Goal: Task Accomplishment & Management: Use online tool/utility

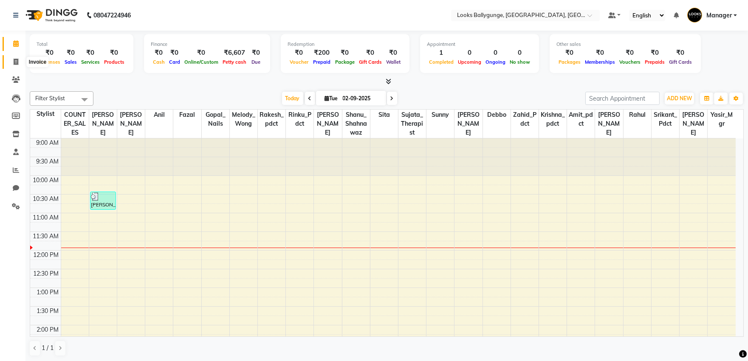
click at [18, 64] on icon at bounding box center [16, 62] width 5 height 6
select select "service"
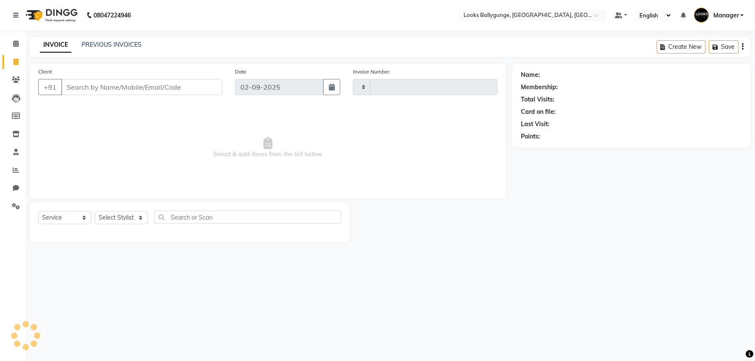
type input "3621"
select select "6477"
click at [107, 219] on select "Select Stylist" at bounding box center [121, 217] width 53 height 13
select select "50039"
click at [95, 212] on select "Select Stylist [PERSON_NAME] amit_pdct anil [PERSON_NAME] COUNTER_SALES [PERSON…" at bounding box center [123, 217] width 56 height 13
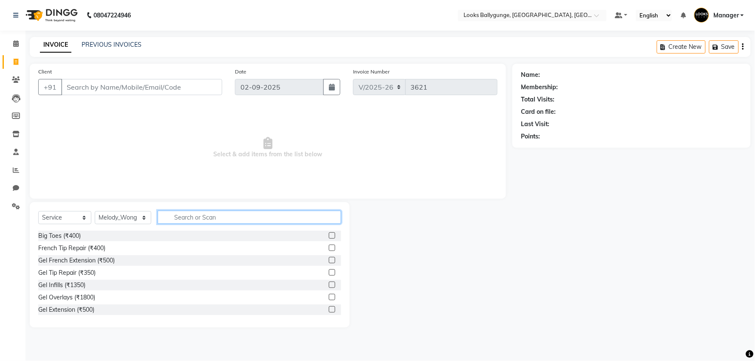
click at [189, 217] on input "text" at bounding box center [249, 217] width 183 height 13
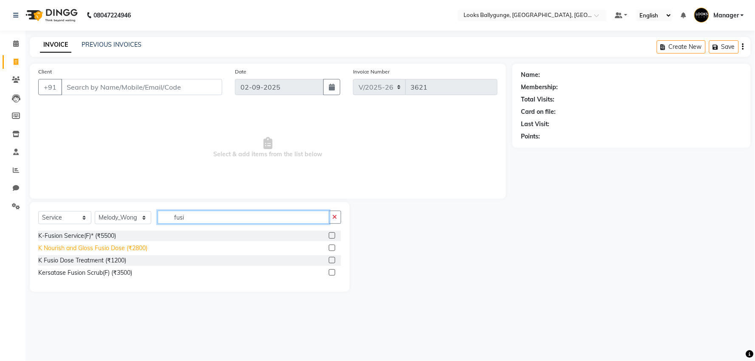
type input "fusi"
click at [112, 245] on div "K Nourish and Gloss Fusio Dose (₹2800)" at bounding box center [92, 248] width 109 height 9
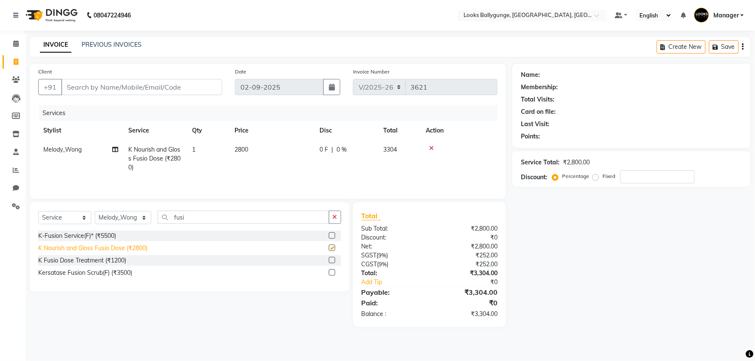
checkbox input "false"
click at [138, 220] on select "Select Stylist [PERSON_NAME] amit_pdct anil [PERSON_NAME] COUNTER_SALES [PERSON…" at bounding box center [123, 217] width 56 height 13
click at [136, 220] on select "Select Stylist [PERSON_NAME] amit_pdct anil [PERSON_NAME] COUNTER_SALES [PERSON…" at bounding box center [123, 217] width 56 height 13
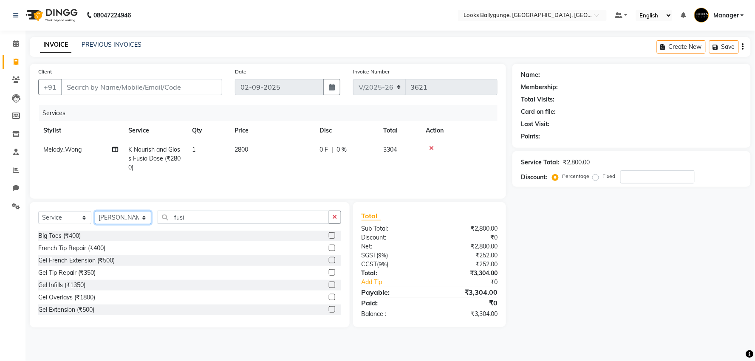
select select "49416"
click at [175, 219] on input "fusi" at bounding box center [244, 217] width 172 height 13
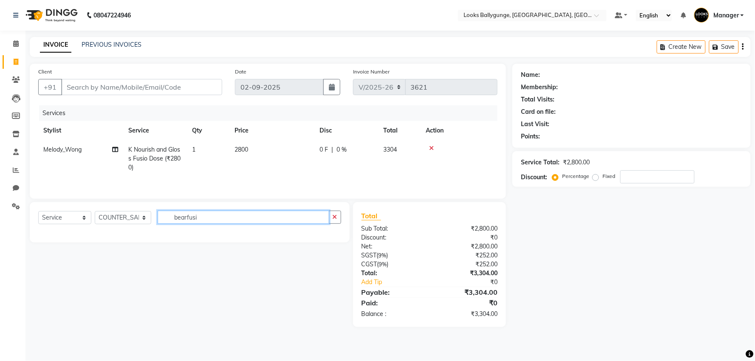
click at [217, 217] on input "bearfusi" at bounding box center [244, 217] width 172 height 13
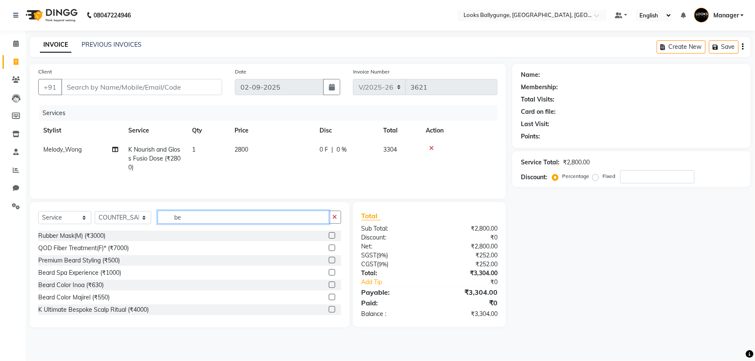
type input "b"
type input "r"
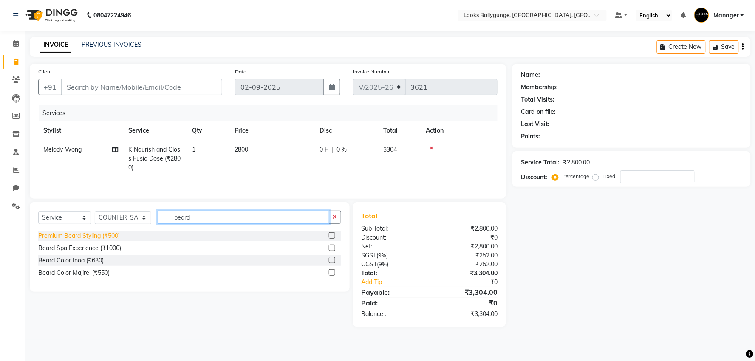
type input "beard"
click at [74, 233] on div "Premium Beard Styling (₹500)" at bounding box center [79, 235] width 82 height 9
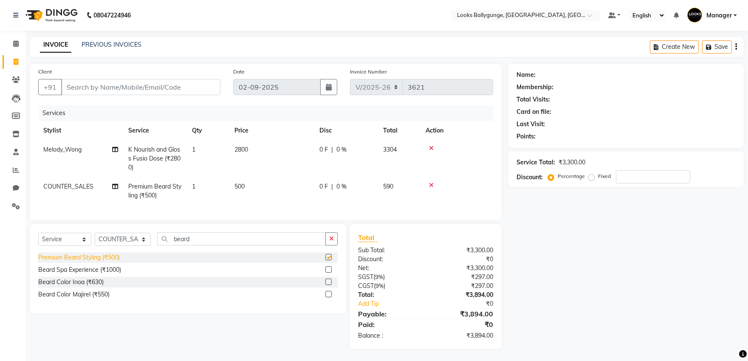
checkbox input "false"
click at [126, 246] on select "Select Stylist [PERSON_NAME] amit_pdct anil [PERSON_NAME] COUNTER_SALES [PERSON…" at bounding box center [123, 239] width 56 height 13
select select "62162"
click at [95, 240] on select "Select Stylist [PERSON_NAME] amit_pdct anil [PERSON_NAME] COUNTER_SALES [PERSON…" at bounding box center [123, 239] width 56 height 13
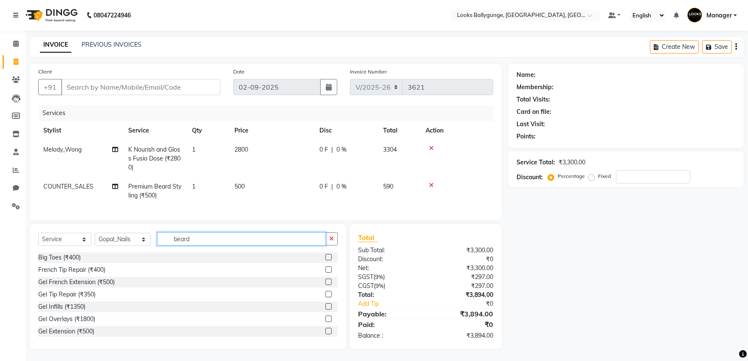
click at [207, 246] on input "beard" at bounding box center [241, 238] width 169 height 13
type input "b"
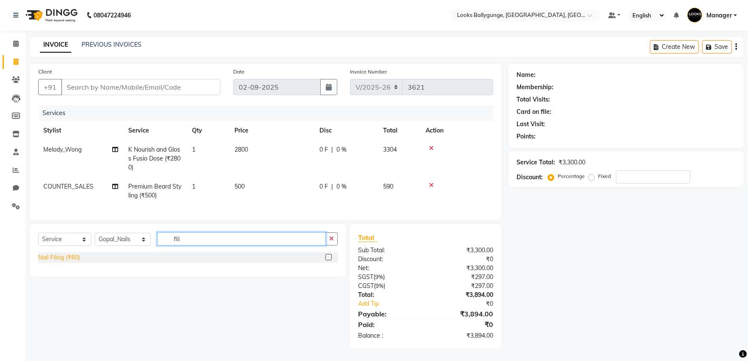
type input "fili"
click at [67, 262] on div "Nail Filing (₹60)" at bounding box center [59, 257] width 42 height 9
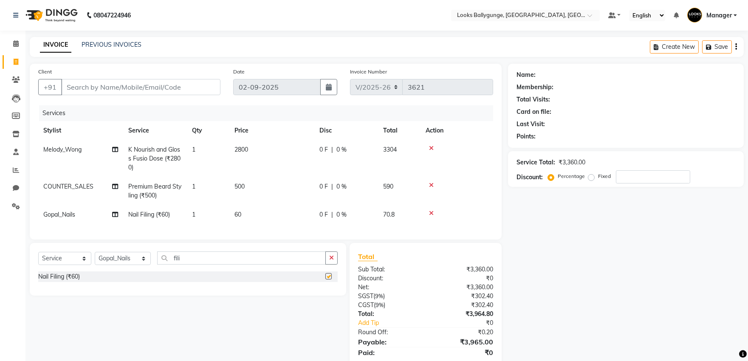
checkbox input "false"
click at [243, 215] on td "60" at bounding box center [271, 214] width 85 height 19
select select "62162"
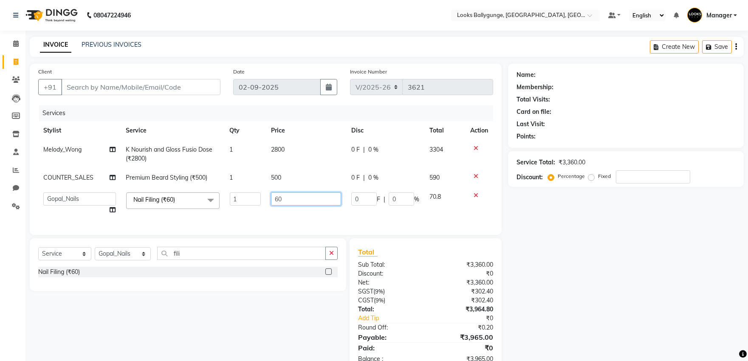
click at [287, 200] on input "60" at bounding box center [306, 198] width 70 height 13
type input "6"
type input "300"
click at [224, 210] on tr "Ali_Stylist amit_pdct anil Ayush Sahu COUNTER_SALES Debbo Fazal Gopal_Nails Kri…" at bounding box center [265, 203] width 455 height 32
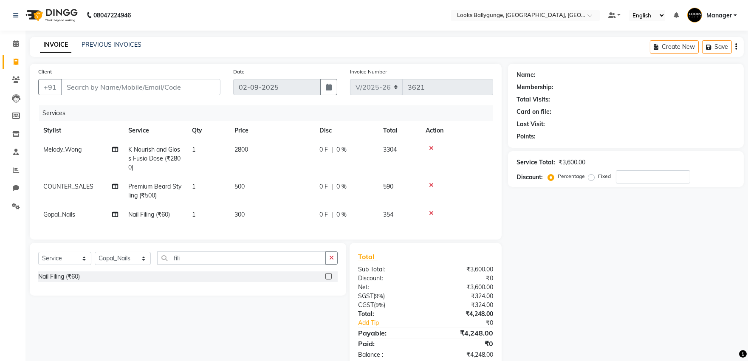
click at [238, 217] on span "300" at bounding box center [239, 215] width 10 height 8
select select "62162"
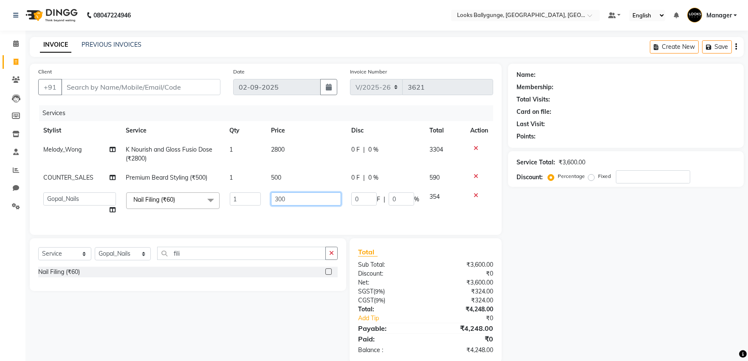
click at [277, 200] on input "300" at bounding box center [306, 198] width 70 height 13
type input "200"
click at [282, 215] on td "200" at bounding box center [306, 203] width 80 height 32
select select "62162"
click at [278, 200] on input "200" at bounding box center [306, 198] width 70 height 13
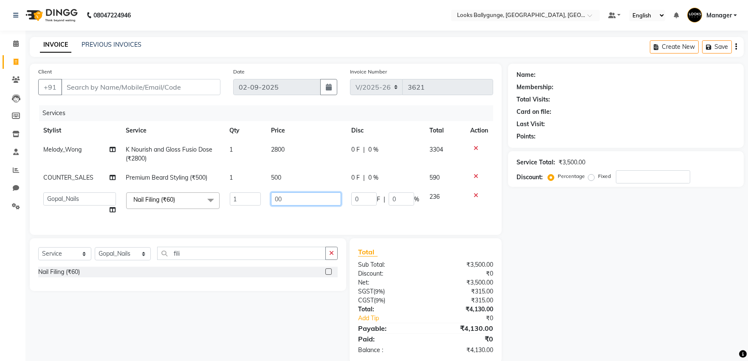
type input "400"
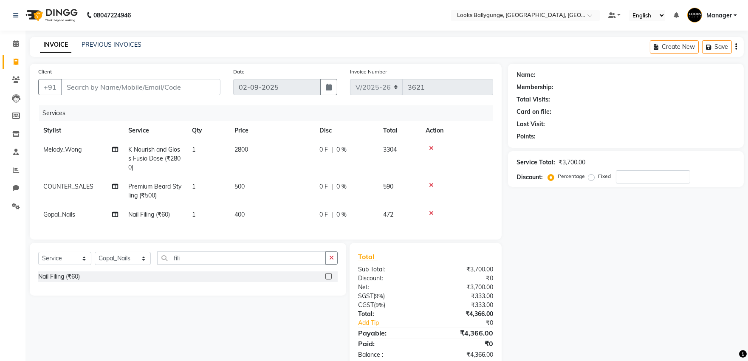
click at [296, 219] on td "400" at bounding box center [271, 214] width 85 height 19
select select "62162"
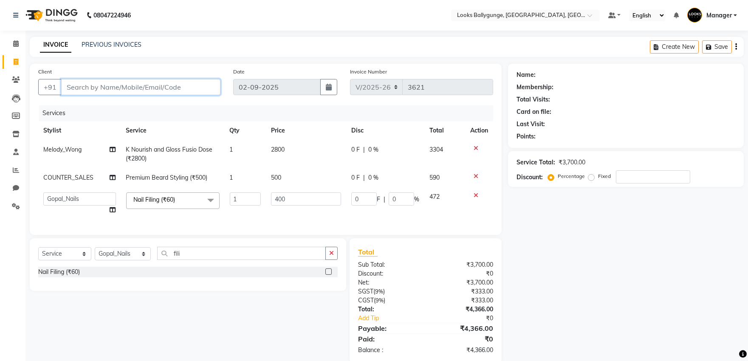
click at [104, 84] on input "Client" at bounding box center [140, 87] width 159 height 16
click at [91, 90] on input "Client" at bounding box center [140, 87] width 159 height 16
type input "9"
type input "0"
type input "9748704170"
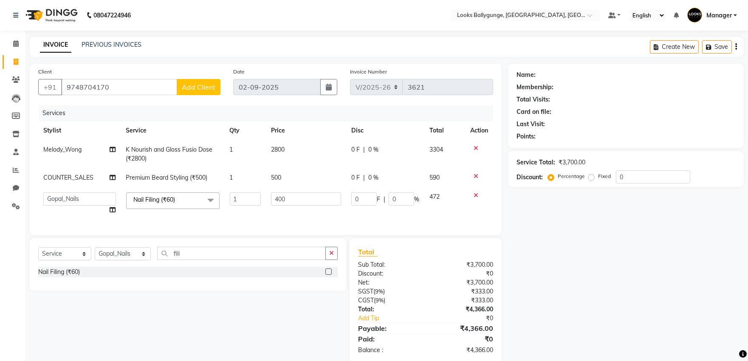
click at [209, 88] on span "Add Client" at bounding box center [199, 87] width 34 height 8
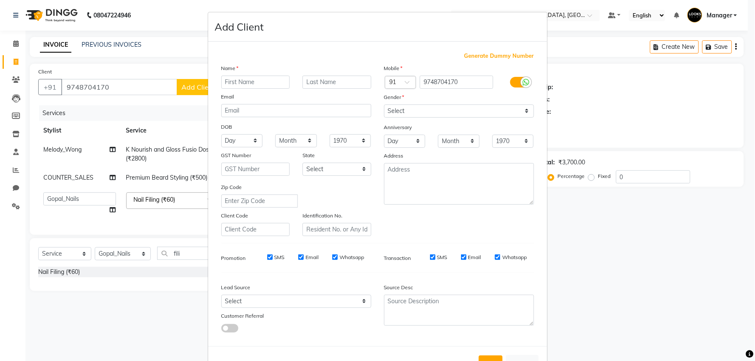
click at [265, 80] on input "text" at bounding box center [255, 82] width 69 height 13
type input "a"
type input "Aditi"
click at [313, 81] on input "text" at bounding box center [336, 82] width 69 height 13
type input "Sinha"
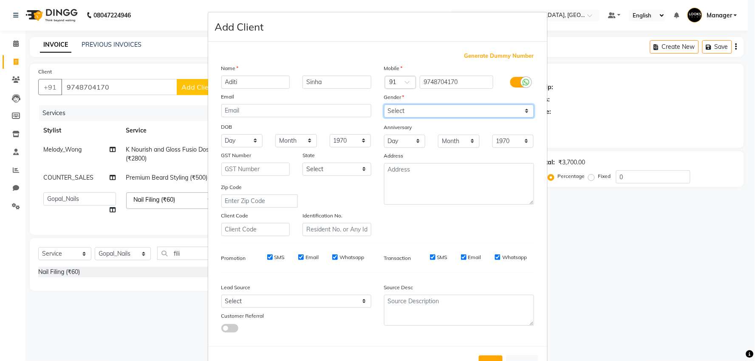
click at [420, 109] on select "Select Male Female Other Prefer Not To Say" at bounding box center [459, 110] width 150 height 13
select select "female"
click at [384, 104] on select "Select Male Female Other Prefer Not To Say" at bounding box center [459, 110] width 150 height 13
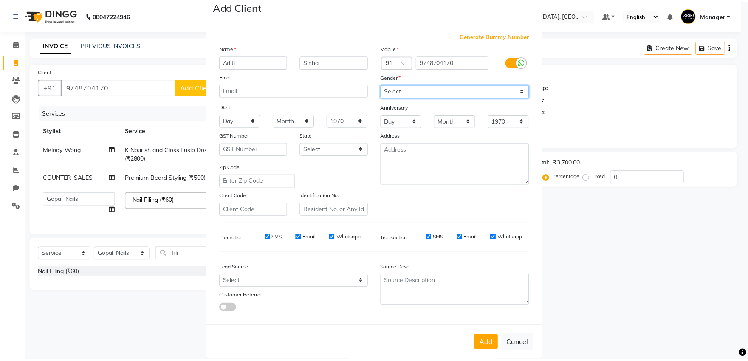
scroll to position [31, 0]
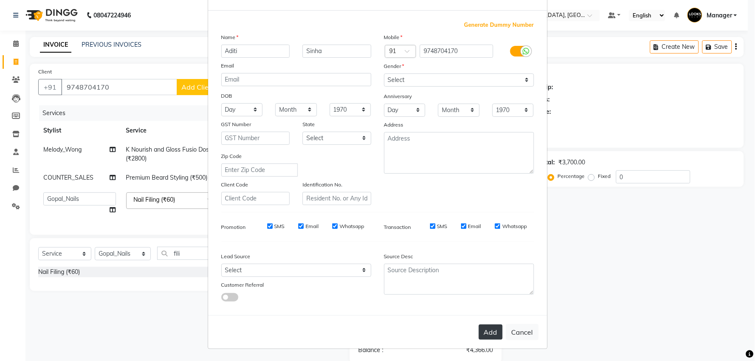
click at [491, 332] on button "Add" at bounding box center [491, 332] width 24 height 15
click at [636, 230] on ngb-modal-window "Add Client Generate Dummy Number Name Aditi Sinha Email DOB Day 01 02 03 04 05 …" at bounding box center [377, 180] width 755 height 361
select select
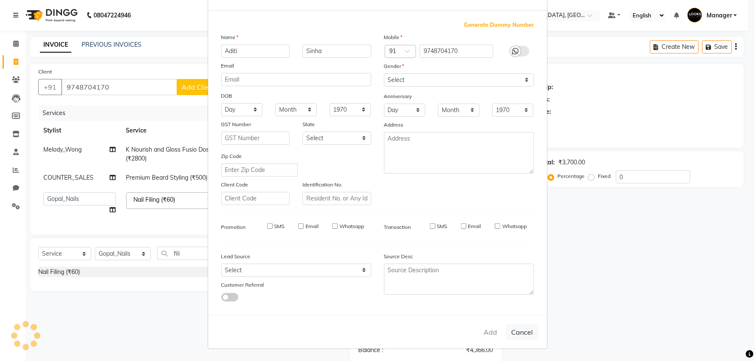
select select
checkbox input "false"
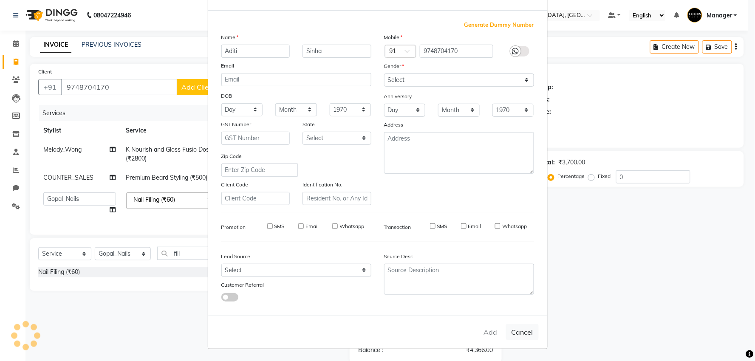
checkbox input "false"
click at [635, 231] on ngb-modal-window "Add Client Generate Dummy Number Name Email DOB Day 01 02 03 04 05 06 07 08 09 …" at bounding box center [377, 180] width 755 height 361
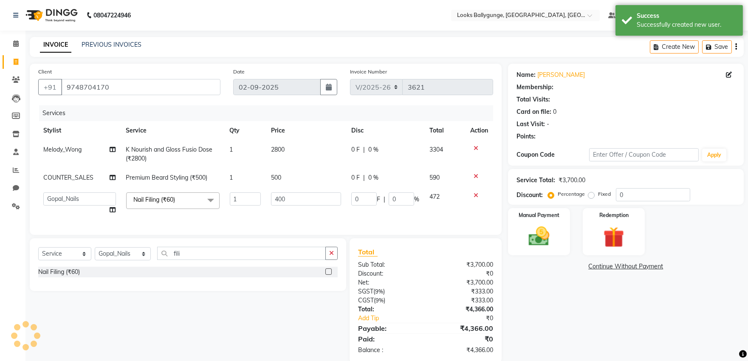
select select "1: Object"
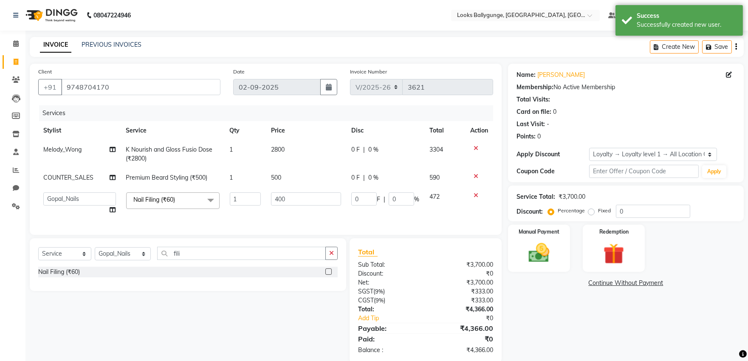
scroll to position [22, 0]
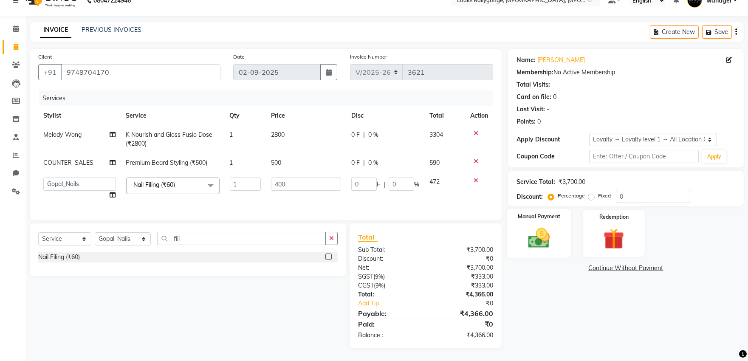
click at [544, 243] on img at bounding box center [538, 238] width 35 height 25
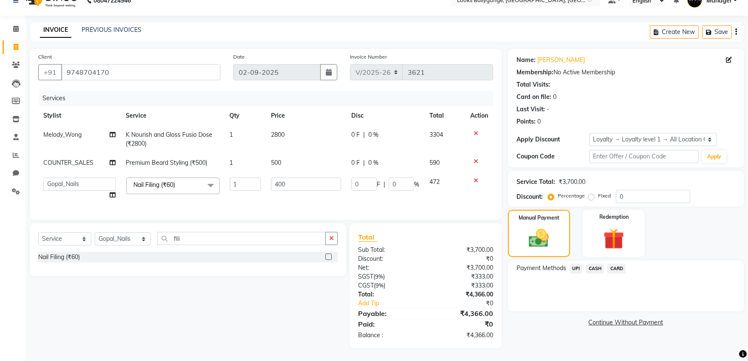
click at [612, 264] on span "CARD" at bounding box center [616, 269] width 18 height 10
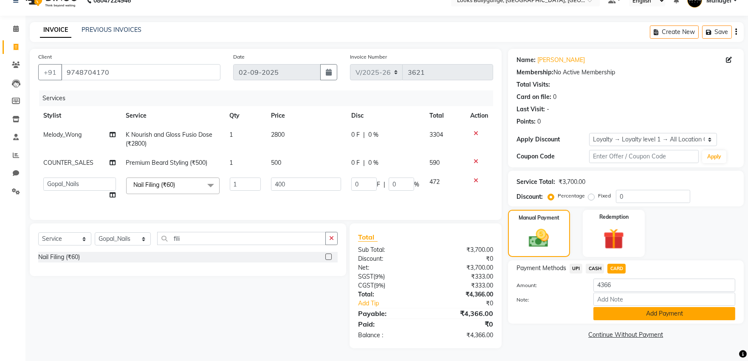
click at [615, 308] on button "Add Payment" at bounding box center [664, 313] width 142 height 13
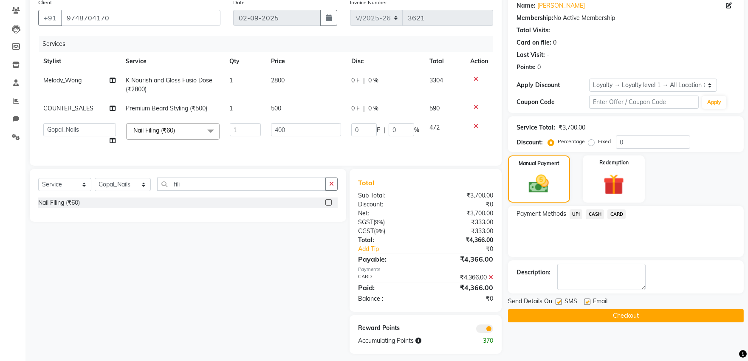
scroll to position [82, 0]
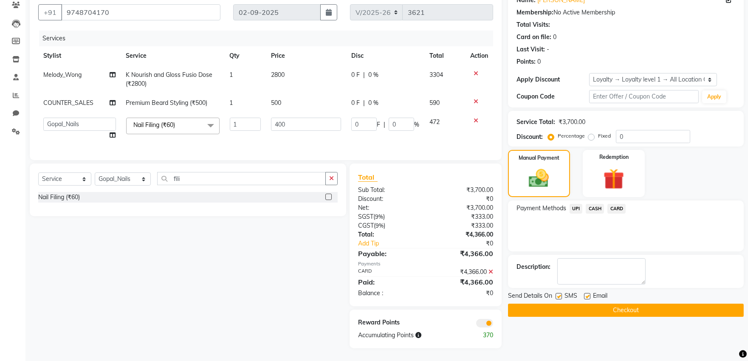
click at [644, 304] on button "Checkout" at bounding box center [626, 310] width 236 height 13
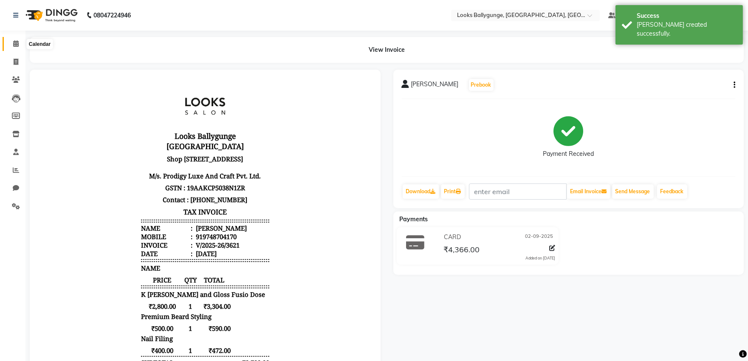
click at [17, 45] on icon at bounding box center [16, 43] width 6 height 6
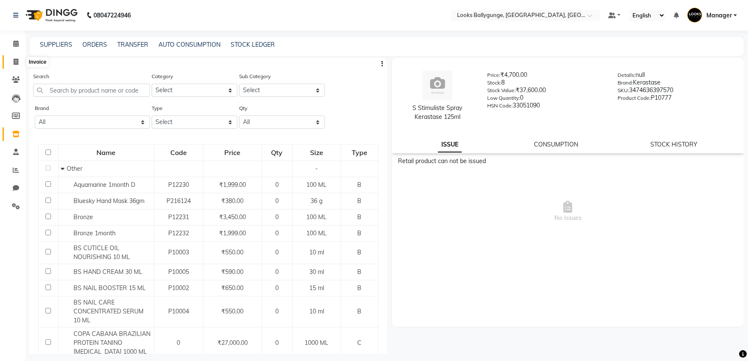
click at [14, 63] on icon at bounding box center [16, 62] width 5 height 6
select select "6477"
select select "service"
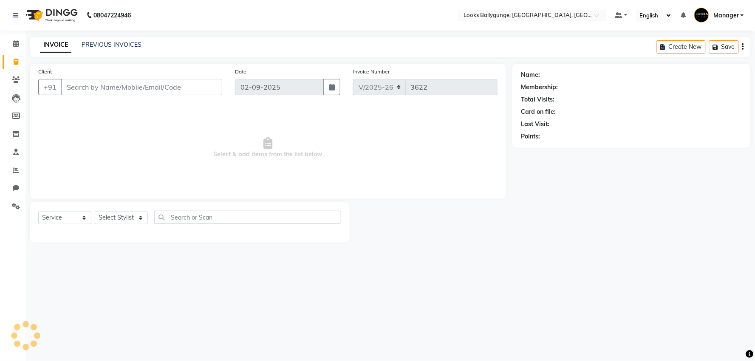
click at [84, 92] on input "Client" at bounding box center [141, 87] width 161 height 16
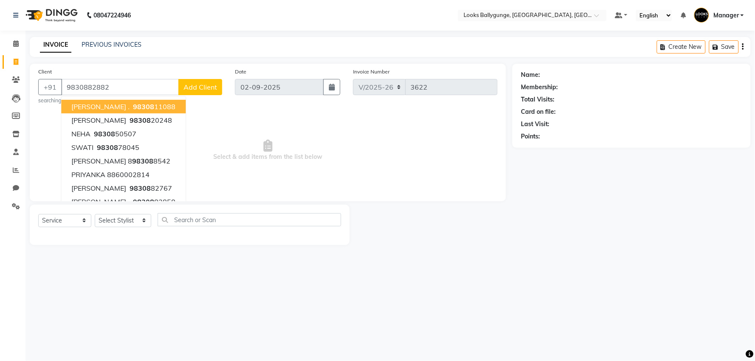
type input "9830882882"
select select "1: Object"
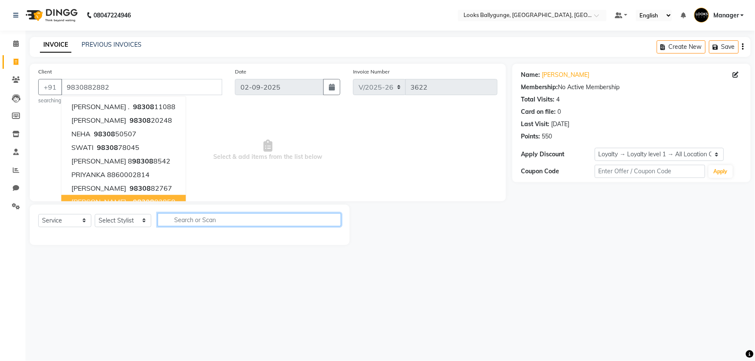
click at [175, 220] on input "text" at bounding box center [249, 219] width 183 height 13
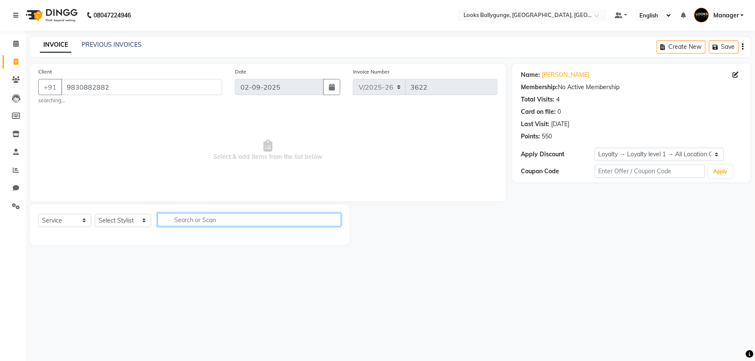
click at [209, 218] on input "text" at bounding box center [249, 219] width 183 height 13
type input "blow"
click at [122, 219] on select "Select Stylist [PERSON_NAME] amit_pdct anil [PERSON_NAME] COUNTER_SALES [PERSON…" at bounding box center [123, 220] width 56 height 13
select select "68166"
click at [95, 214] on select "Select Stylist [PERSON_NAME] amit_pdct anil [PERSON_NAME] COUNTER_SALES [PERSON…" at bounding box center [123, 220] width 56 height 13
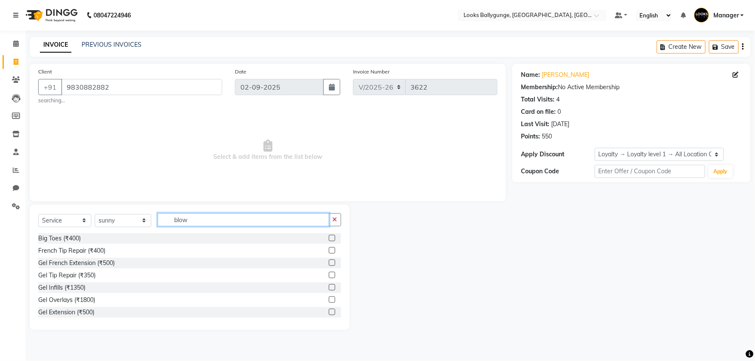
click at [197, 218] on input "blow" at bounding box center [244, 219] width 172 height 13
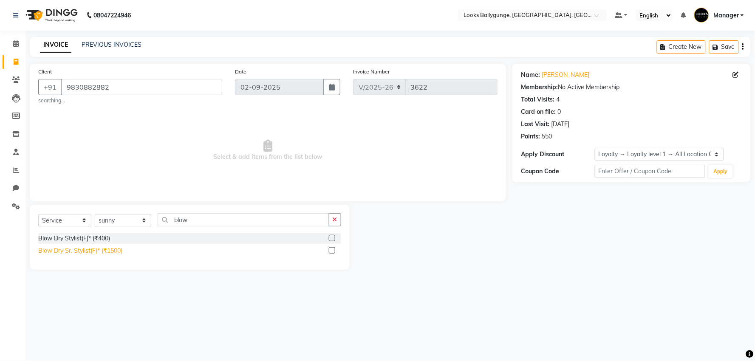
click at [101, 252] on div "Blow Dry Sr. Stylist(F)* (₹1500)" at bounding box center [80, 250] width 84 height 9
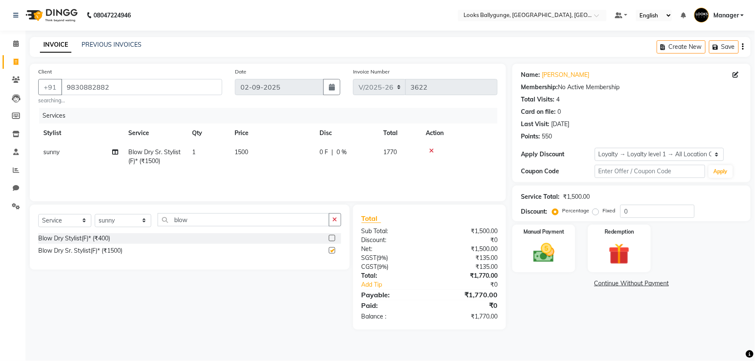
checkbox input "false"
click at [243, 151] on span "1500" at bounding box center [241, 152] width 14 height 8
select select "68166"
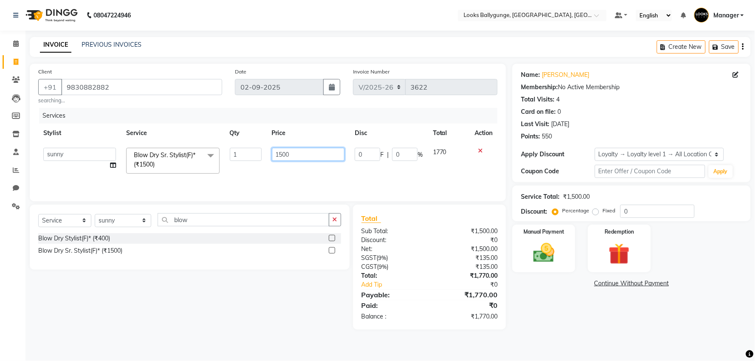
click at [282, 154] on input "1500" at bounding box center [308, 154] width 73 height 13
type input "1200"
click at [295, 169] on td "1200" at bounding box center [308, 161] width 83 height 36
select select "68166"
click at [548, 262] on img at bounding box center [544, 252] width 36 height 25
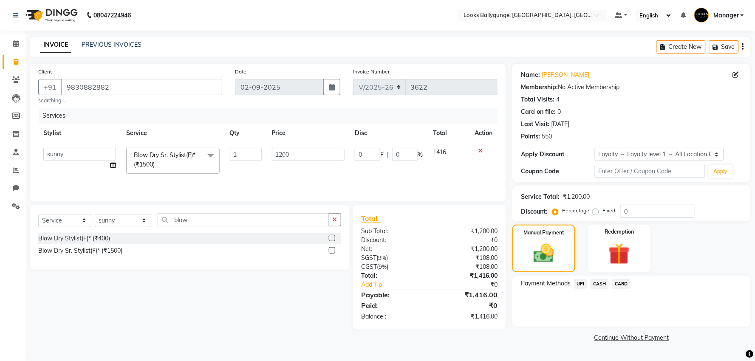
click at [580, 282] on span "UPI" at bounding box center [580, 284] width 13 height 10
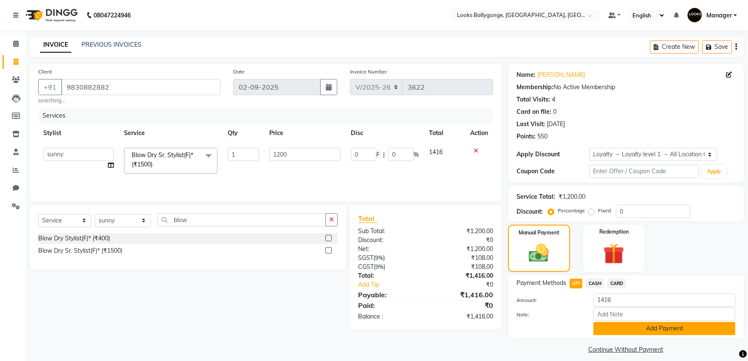
click at [607, 327] on button "Add Payment" at bounding box center [664, 328] width 142 height 13
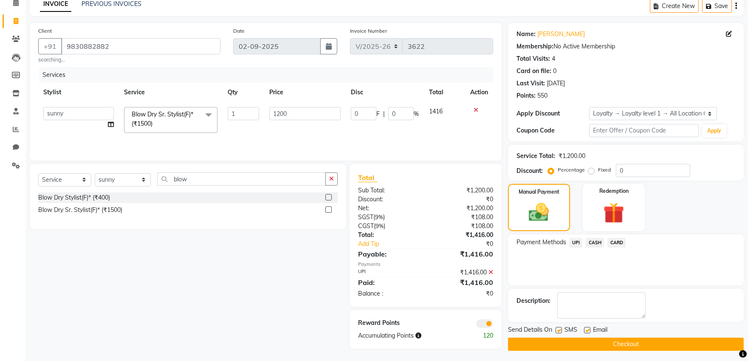
scroll to position [43, 0]
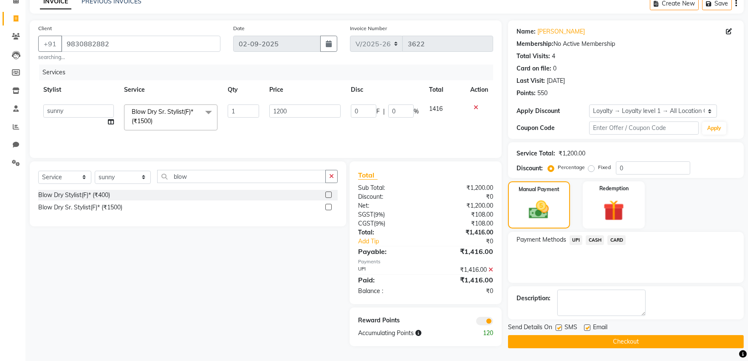
click at [581, 343] on button "Checkout" at bounding box center [626, 341] width 236 height 13
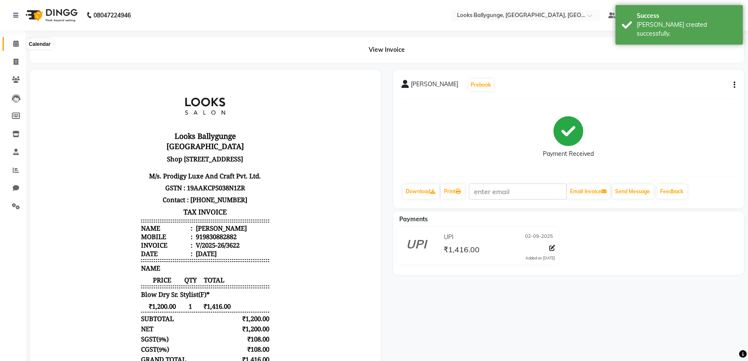
click at [18, 45] on span at bounding box center [15, 44] width 15 height 10
